Goal: Information Seeking & Learning: Understand process/instructions

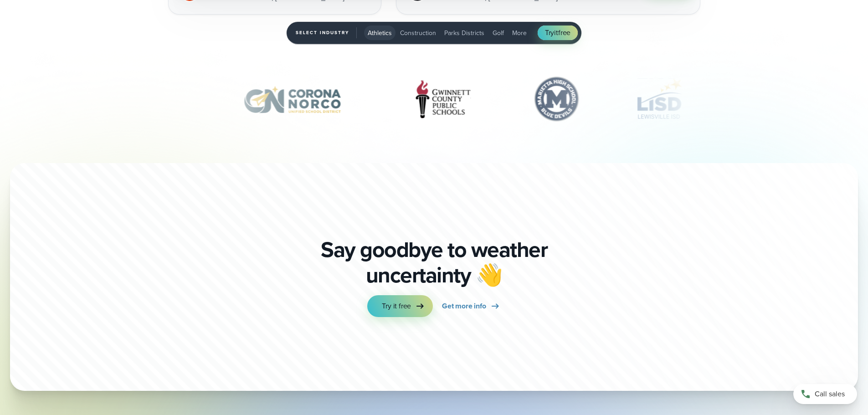
scroll to position [3210, 0]
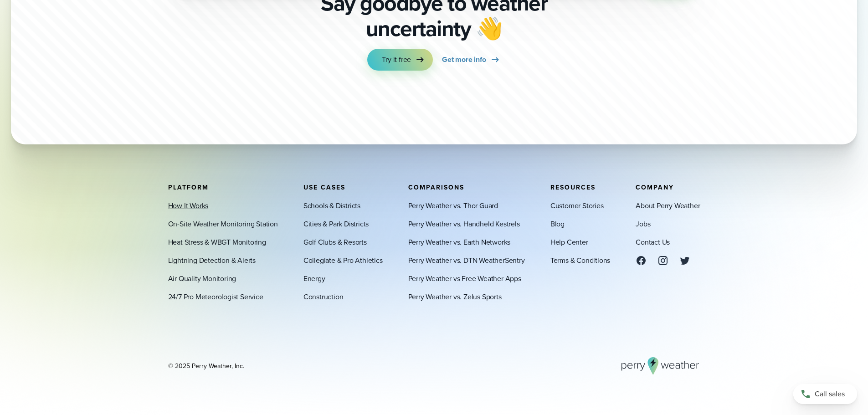
click at [197, 207] on link "How It Works" at bounding box center [188, 205] width 41 height 11
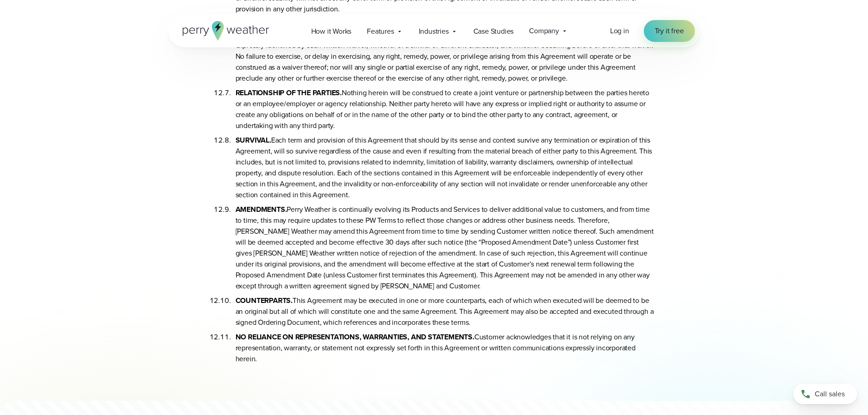
scroll to position [4559, 0]
